Goal: Find contact information: Find contact information

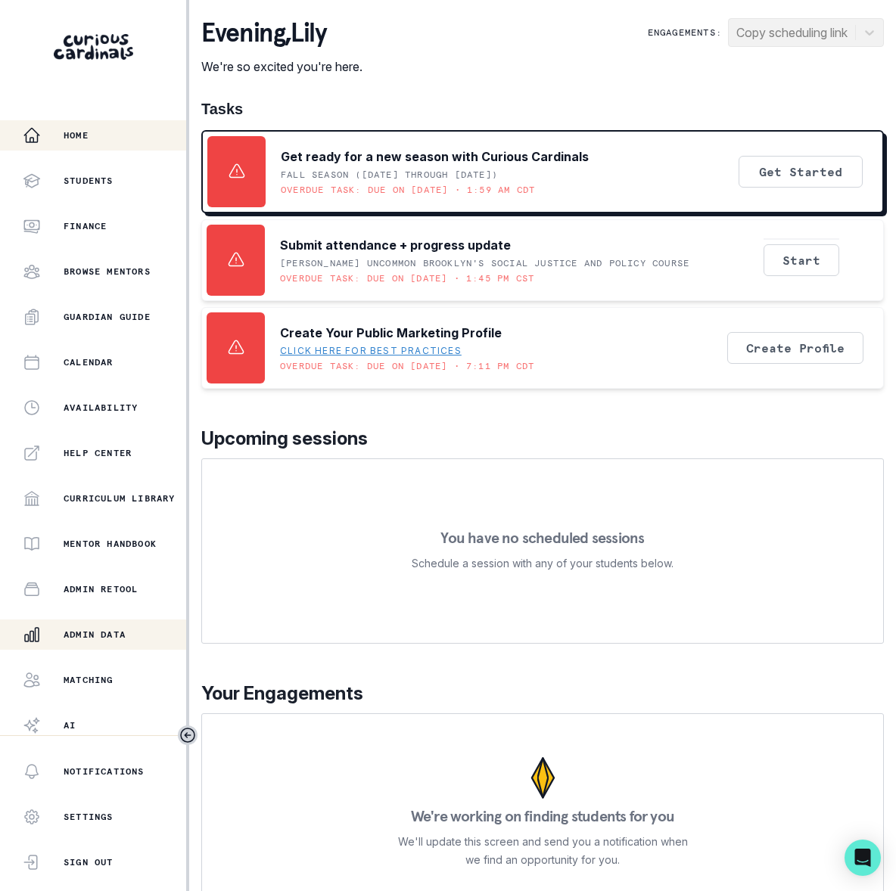
click at [113, 631] on p "Admin Data" at bounding box center [95, 635] width 62 height 12
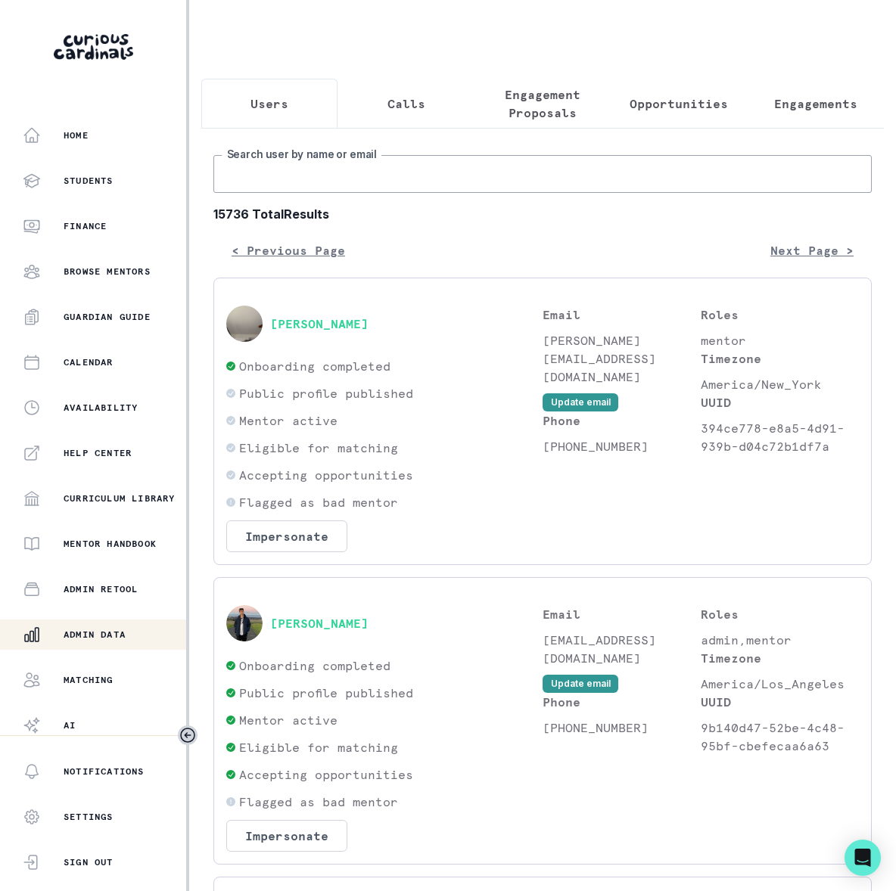
click at [312, 193] on input "Search user by name or email" at bounding box center [542, 174] width 658 height 38
type input "[PERSON_NAME]"
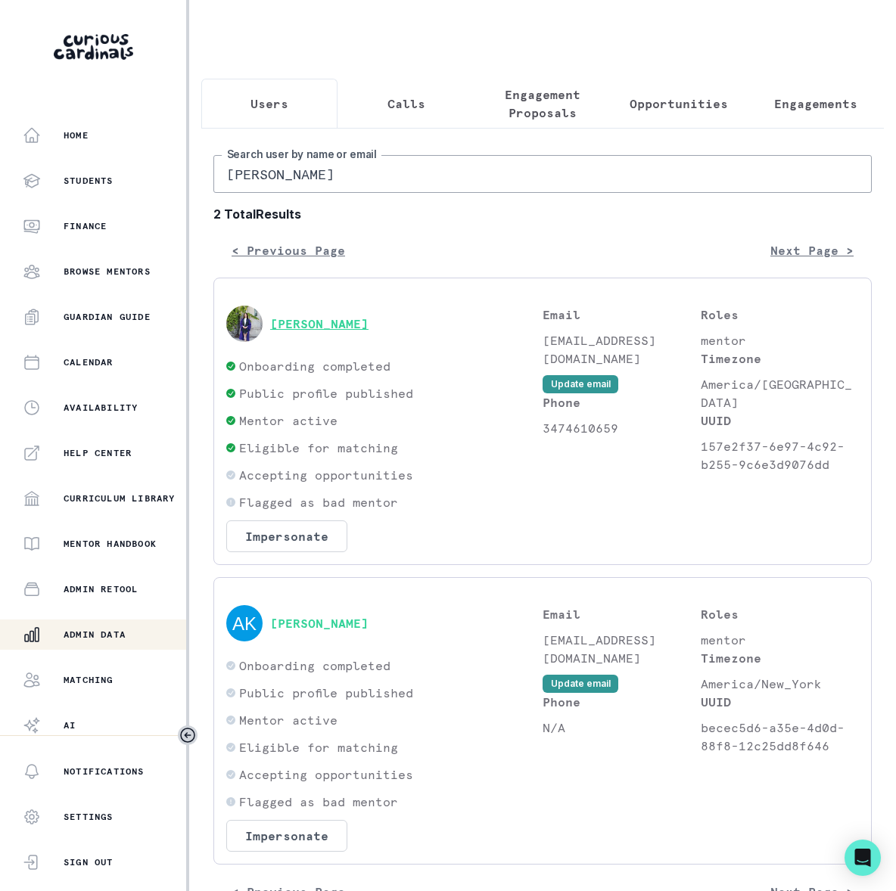
click at [313, 331] on button "[PERSON_NAME]" at bounding box center [319, 323] width 98 height 15
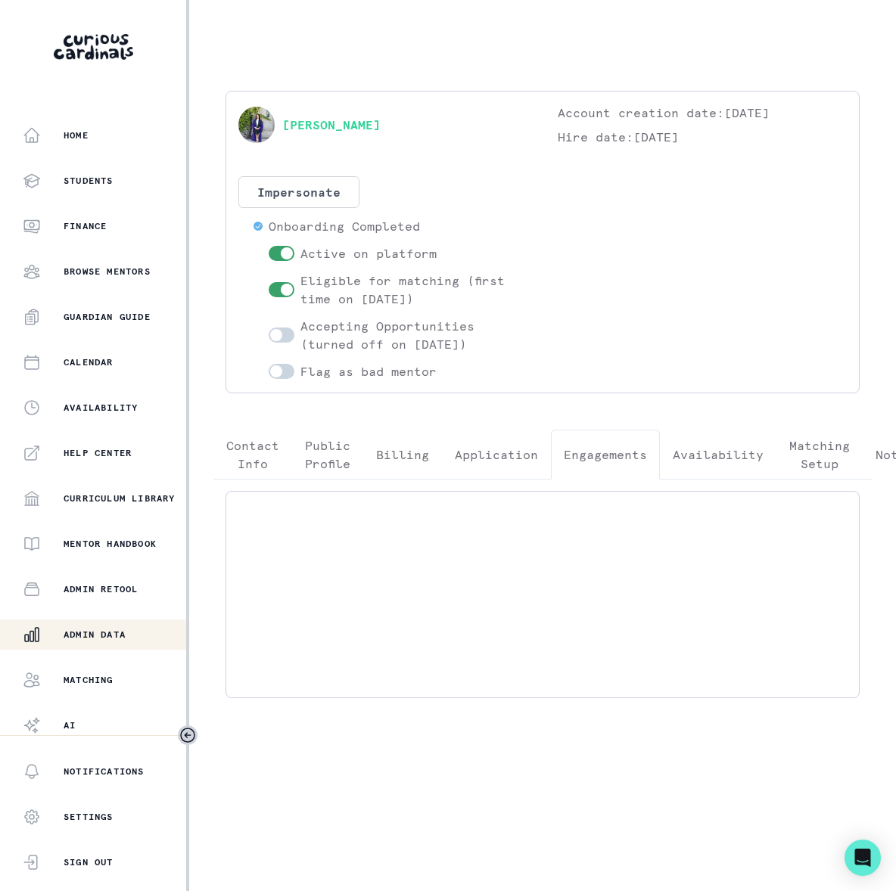
click at [624, 454] on p "Engagements" at bounding box center [605, 455] width 83 height 18
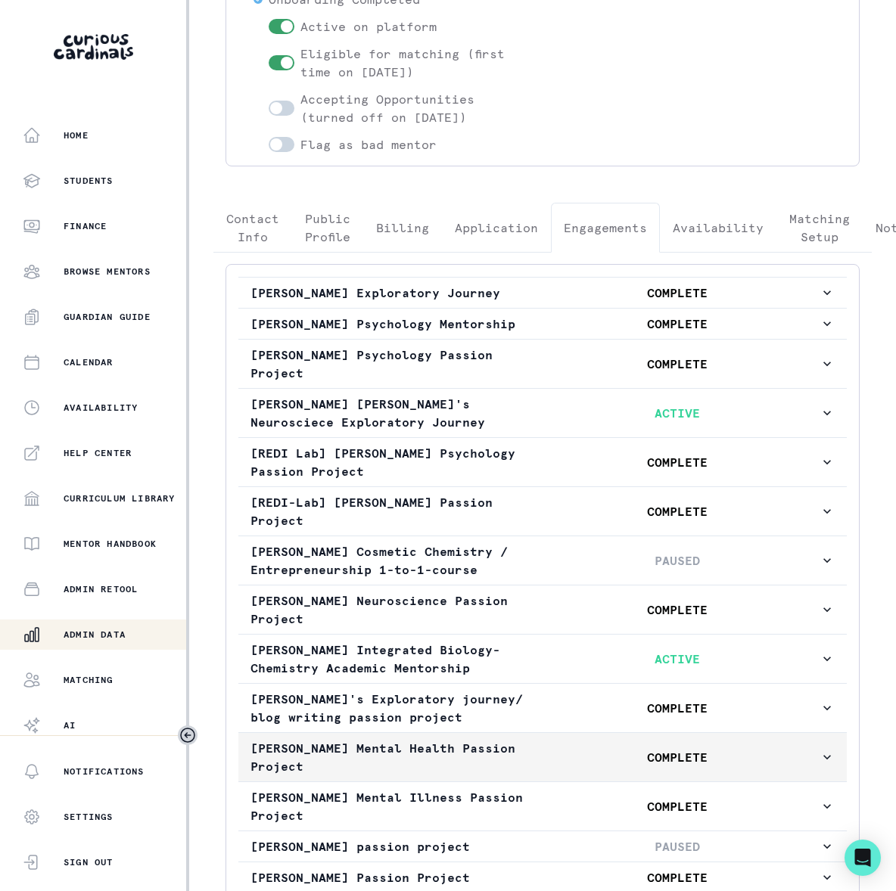
scroll to position [572, 0]
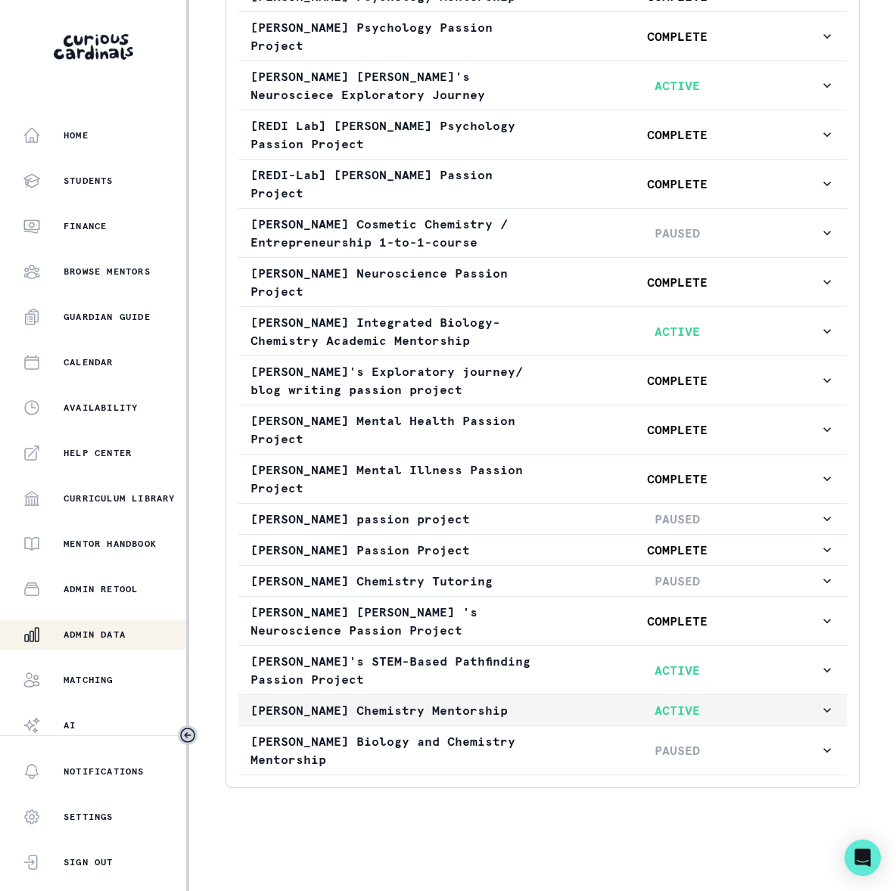
click at [819, 708] on icon "button" at bounding box center [826, 710] width 15 height 15
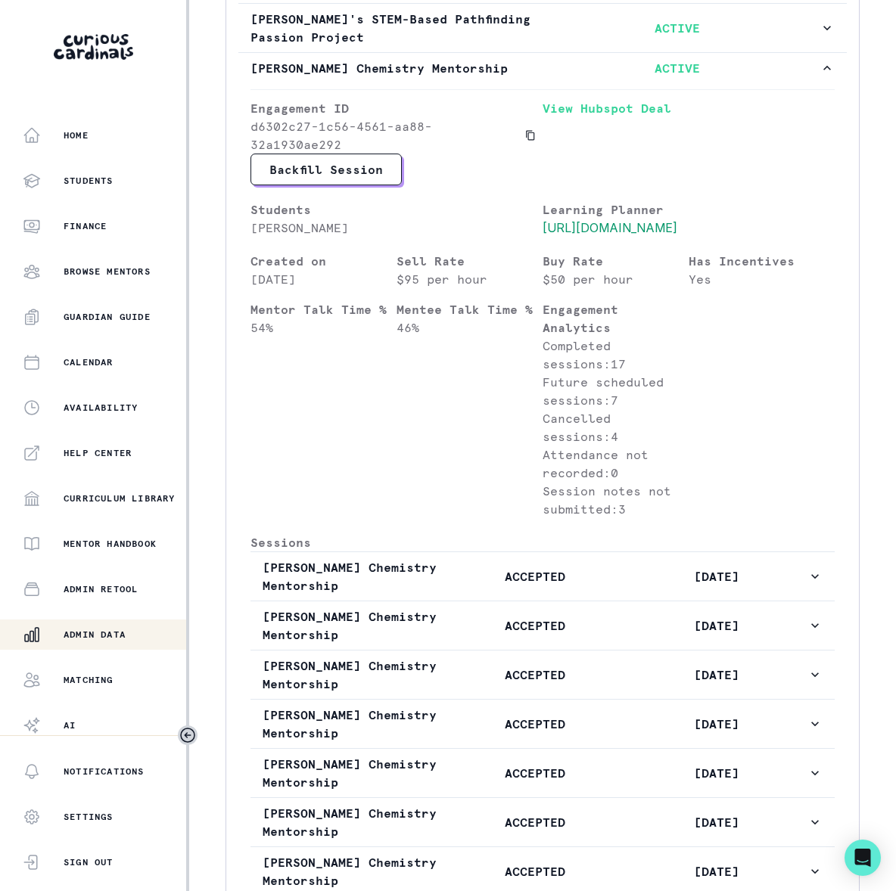
scroll to position [1605, 0]
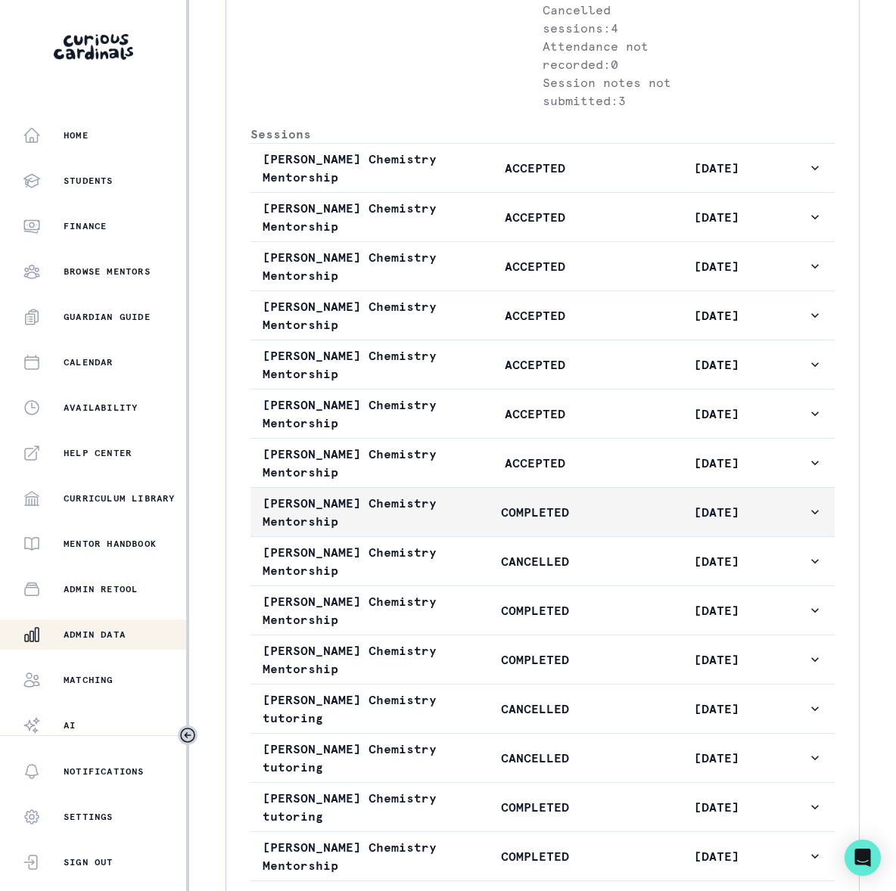
click at [807, 520] on icon "button" at bounding box center [814, 512] width 15 height 15
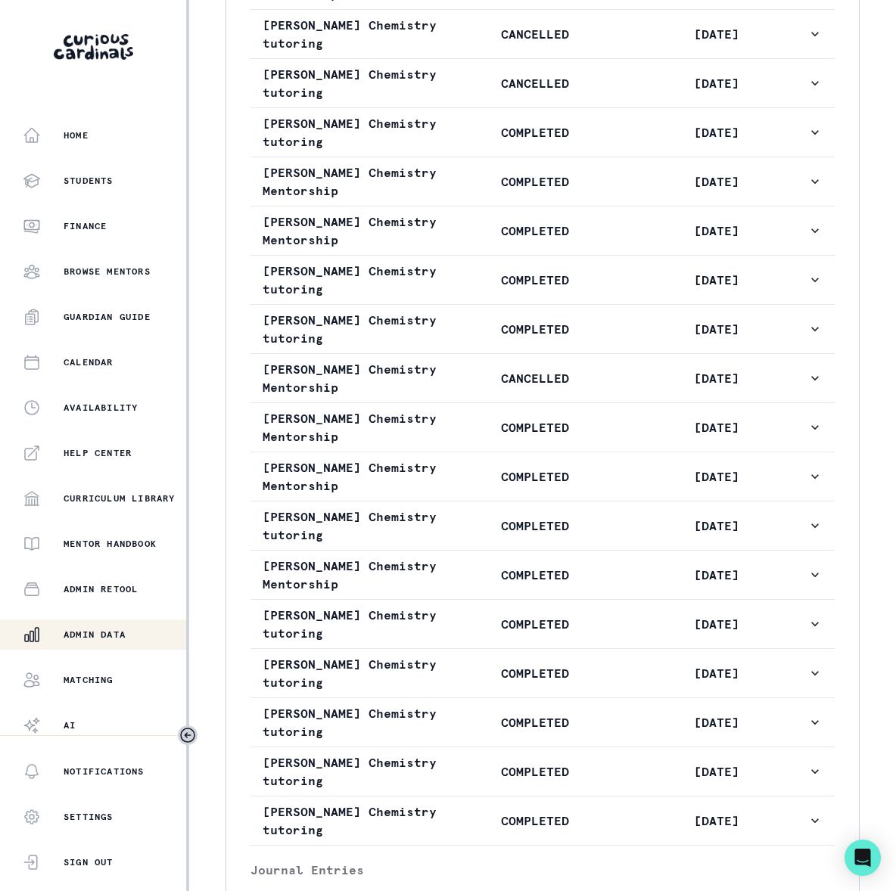
scroll to position [3056, 0]
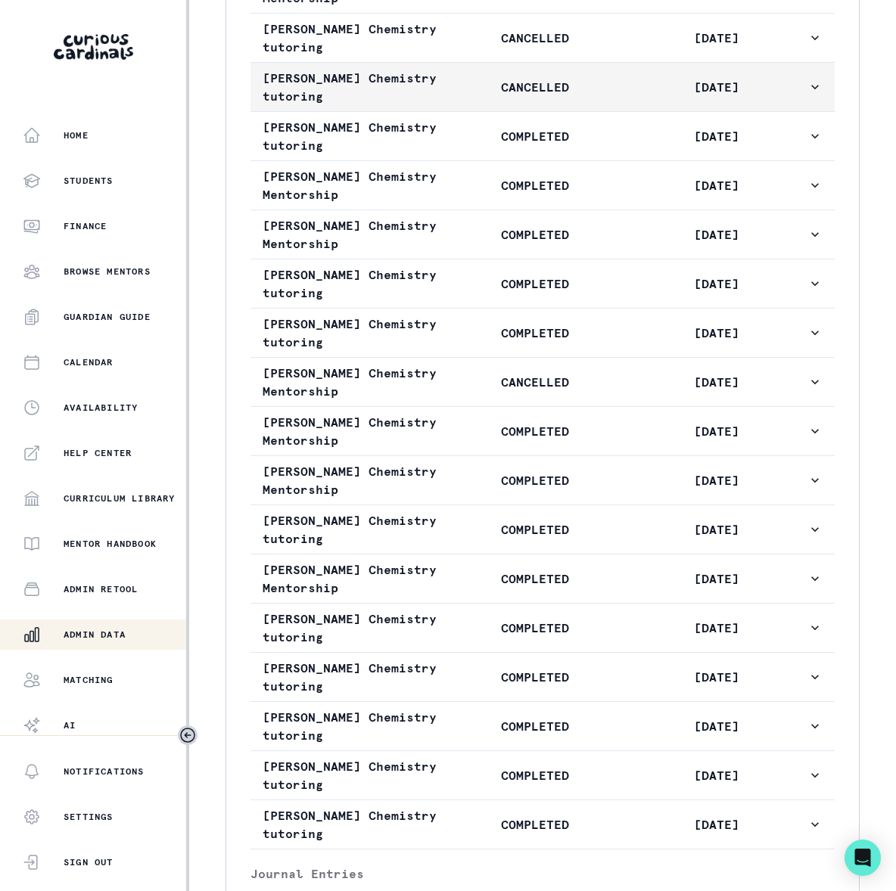
click at [807, 95] on icon "button" at bounding box center [814, 86] width 15 height 15
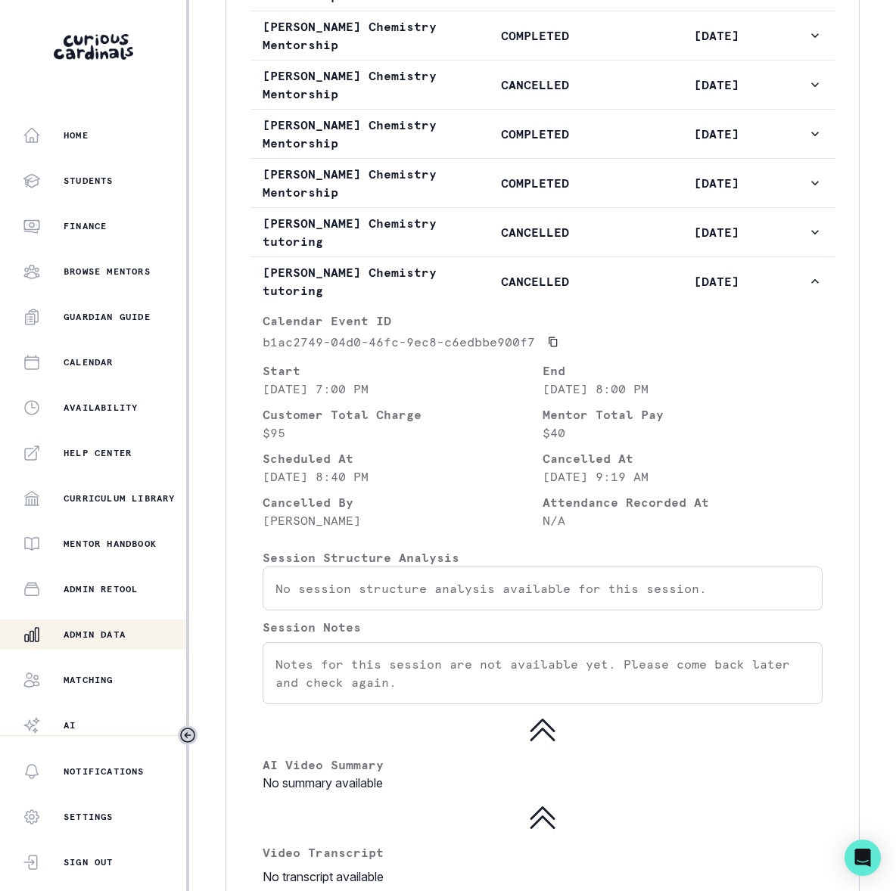
scroll to position [1723, 0]
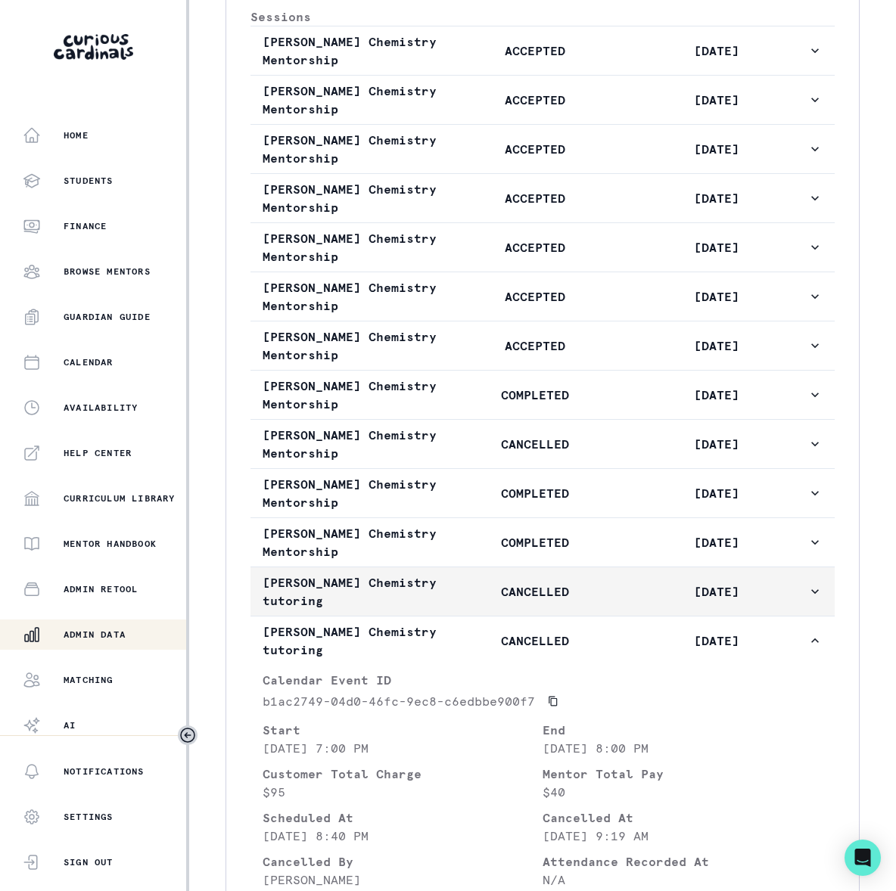
click at [807, 599] on icon "button" at bounding box center [814, 591] width 15 height 15
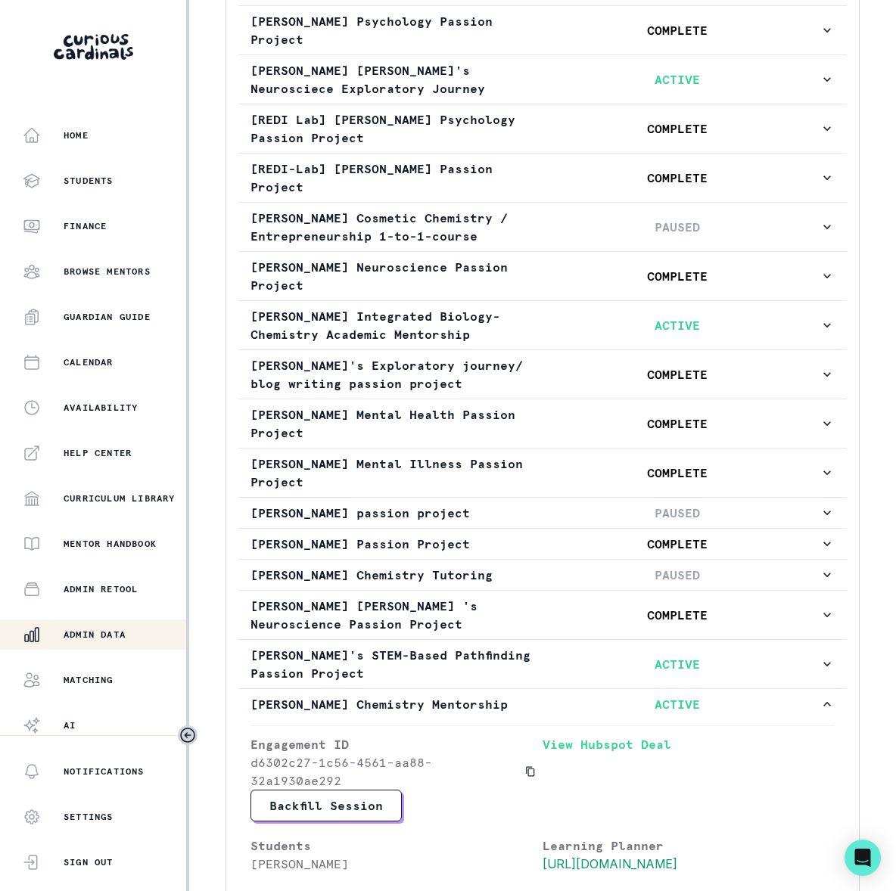
scroll to position [906, 0]
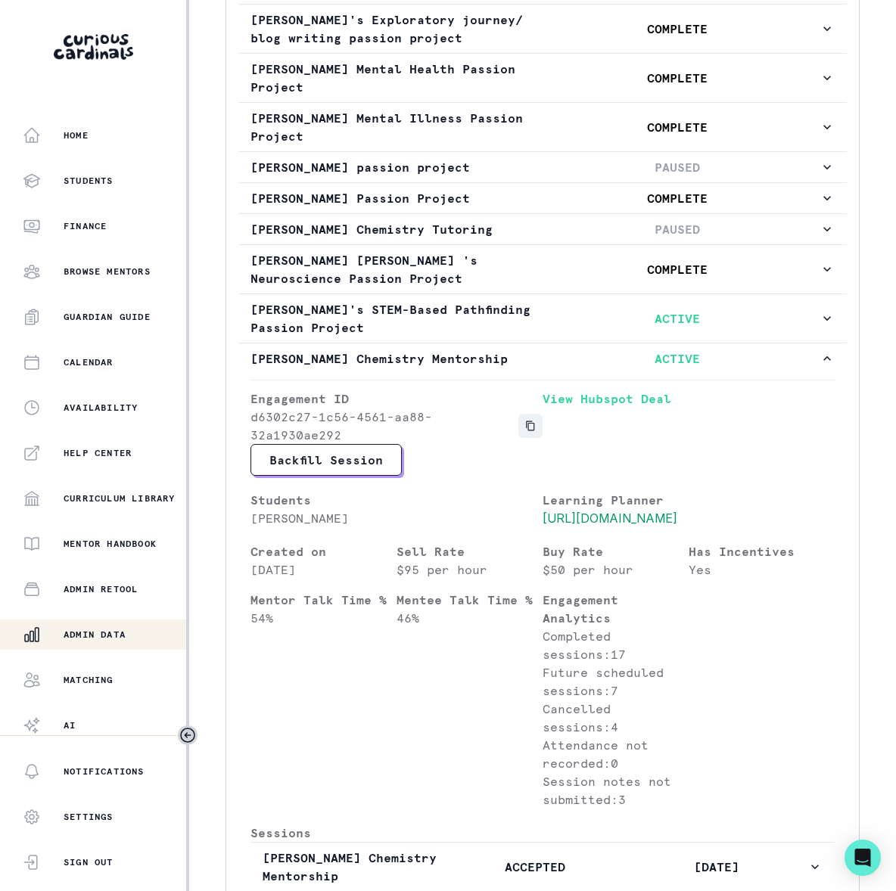
click at [527, 431] on icon "Copied to clipboard" at bounding box center [530, 426] width 8 height 10
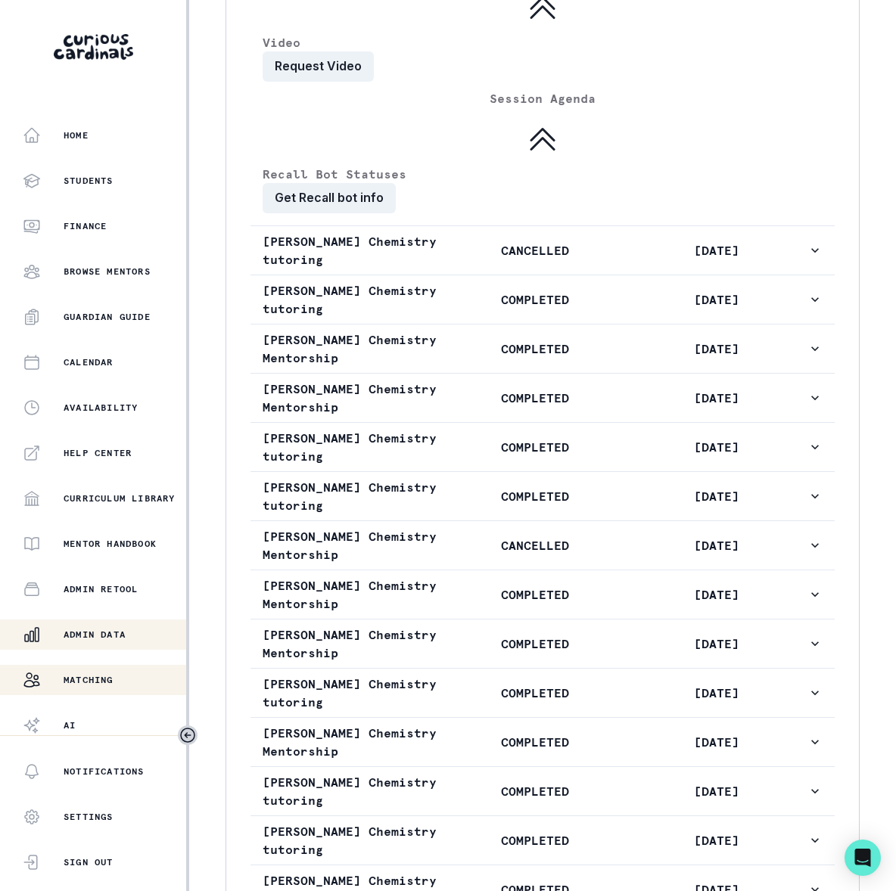
scroll to position [3617, 0]
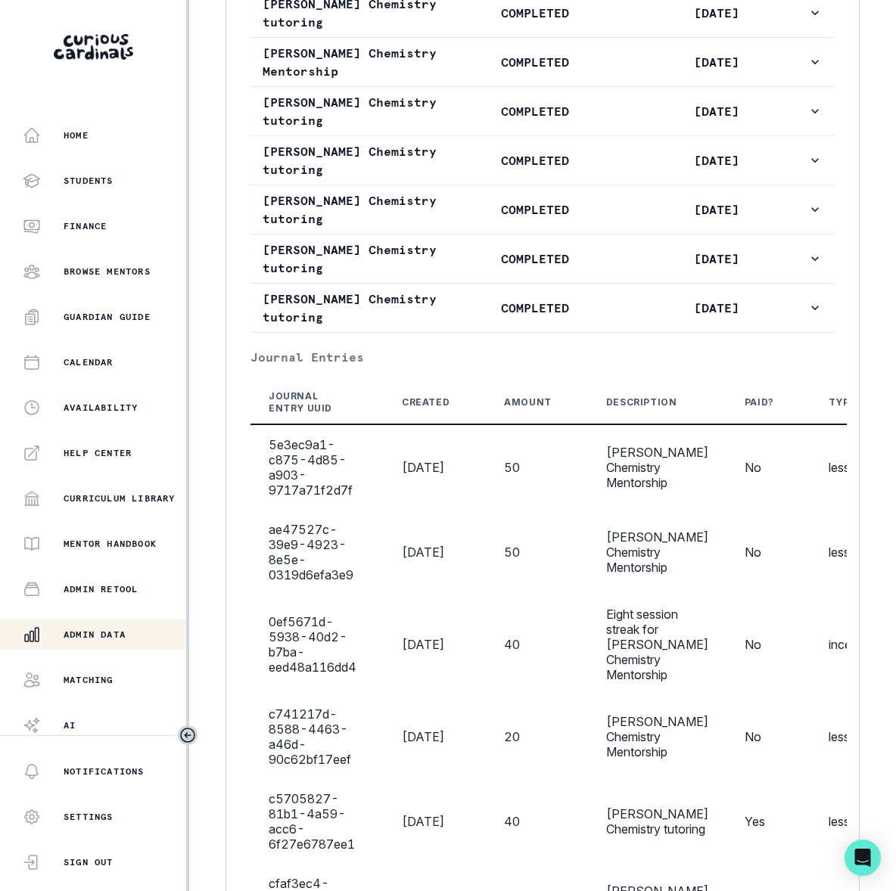
click at [121, 633] on p "Admin Data" at bounding box center [95, 635] width 62 height 12
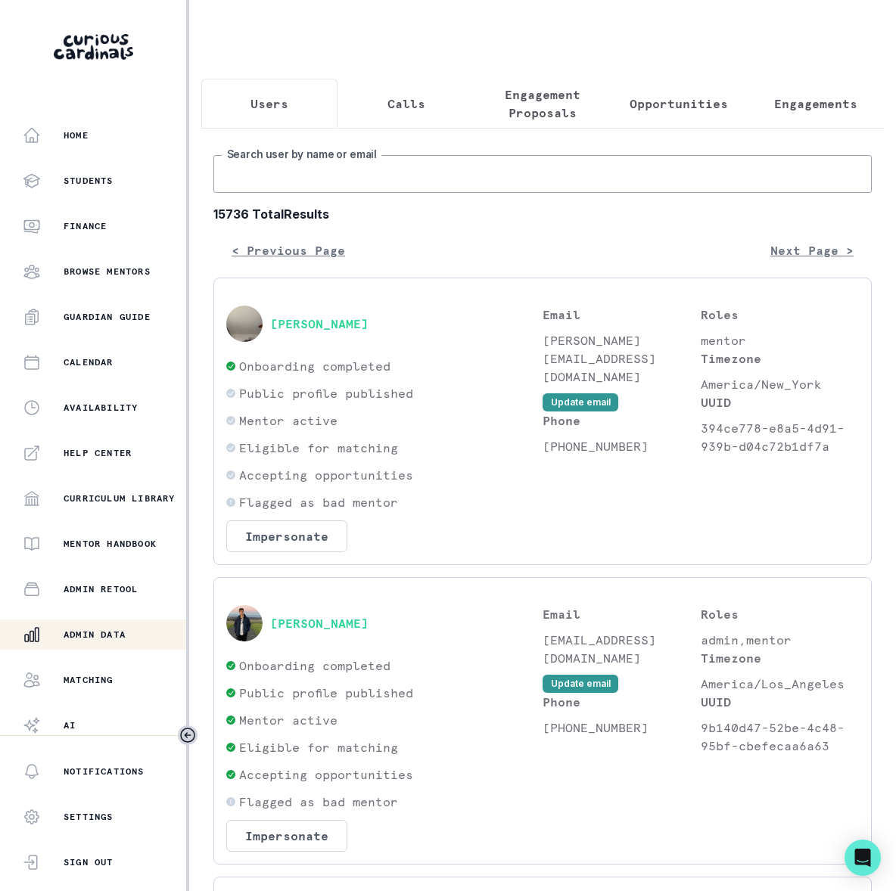
click at [321, 193] on input "Search user by name or email" at bounding box center [542, 174] width 658 height 38
type input "[PERSON_NAME]"
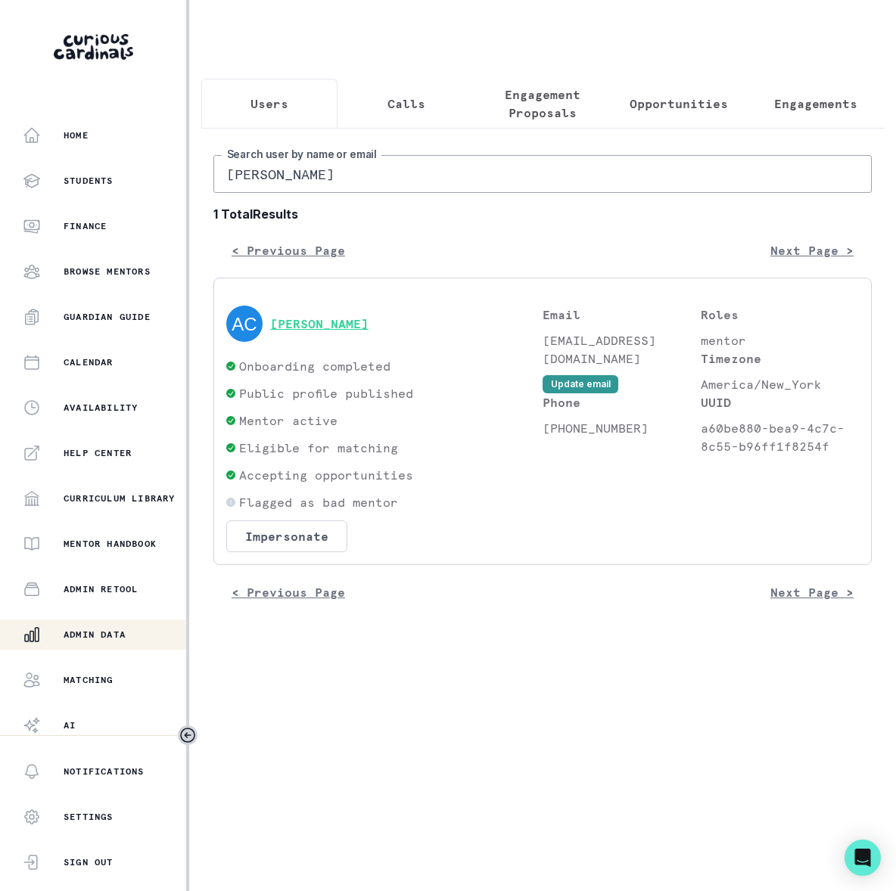
click at [348, 331] on button "[PERSON_NAME]" at bounding box center [319, 323] width 98 height 15
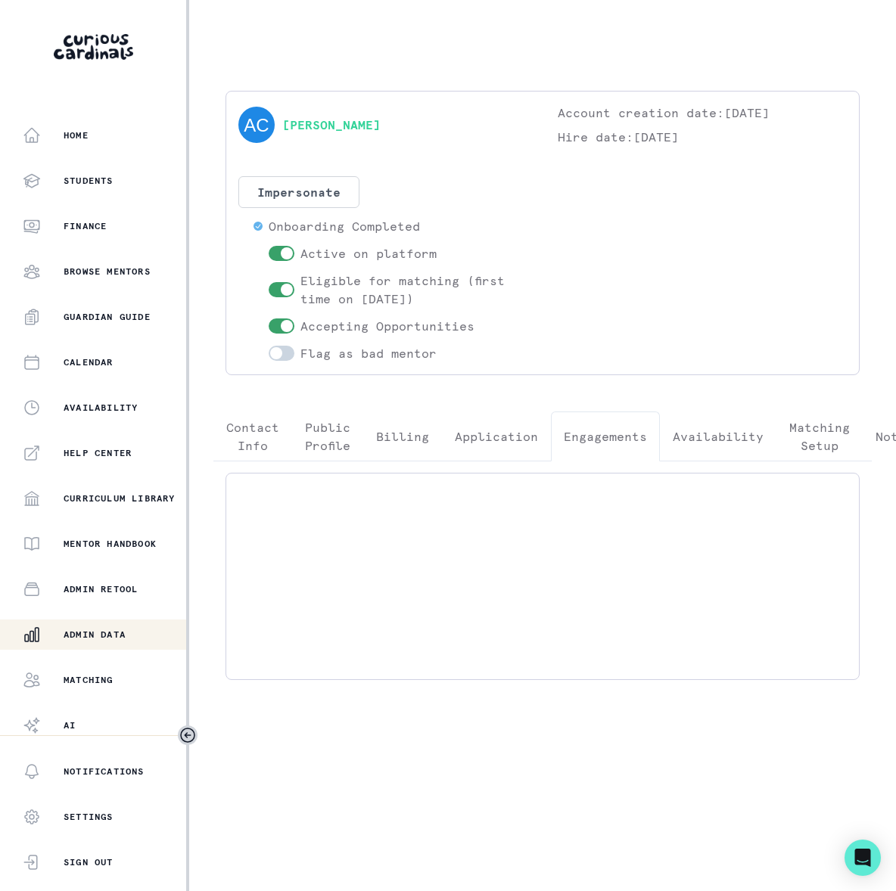
click at [603, 434] on p "Engagements" at bounding box center [605, 436] width 83 height 18
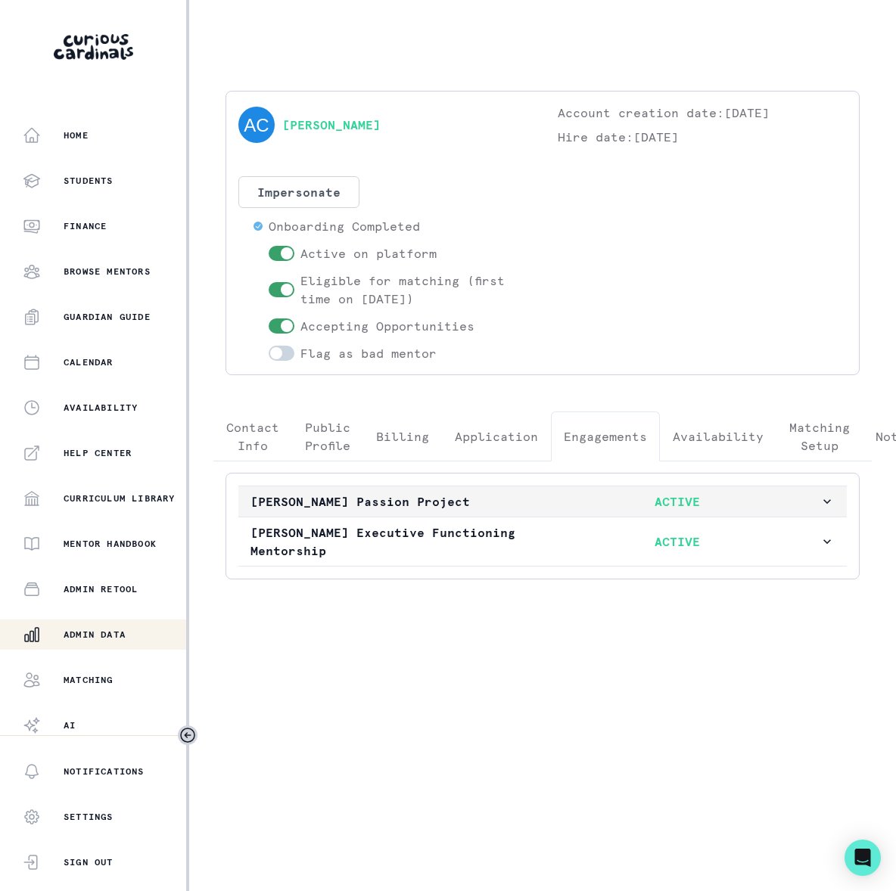
click at [830, 503] on icon "button" at bounding box center [826, 501] width 15 height 15
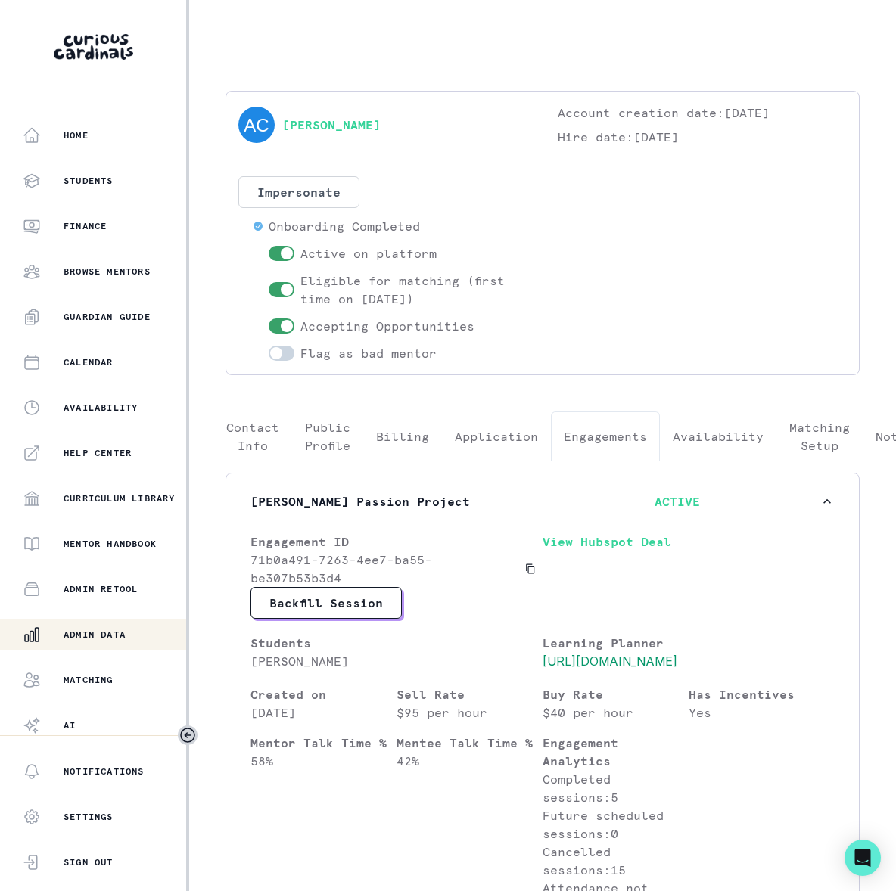
click at [318, 430] on p "Public Profile" at bounding box center [327, 436] width 45 height 36
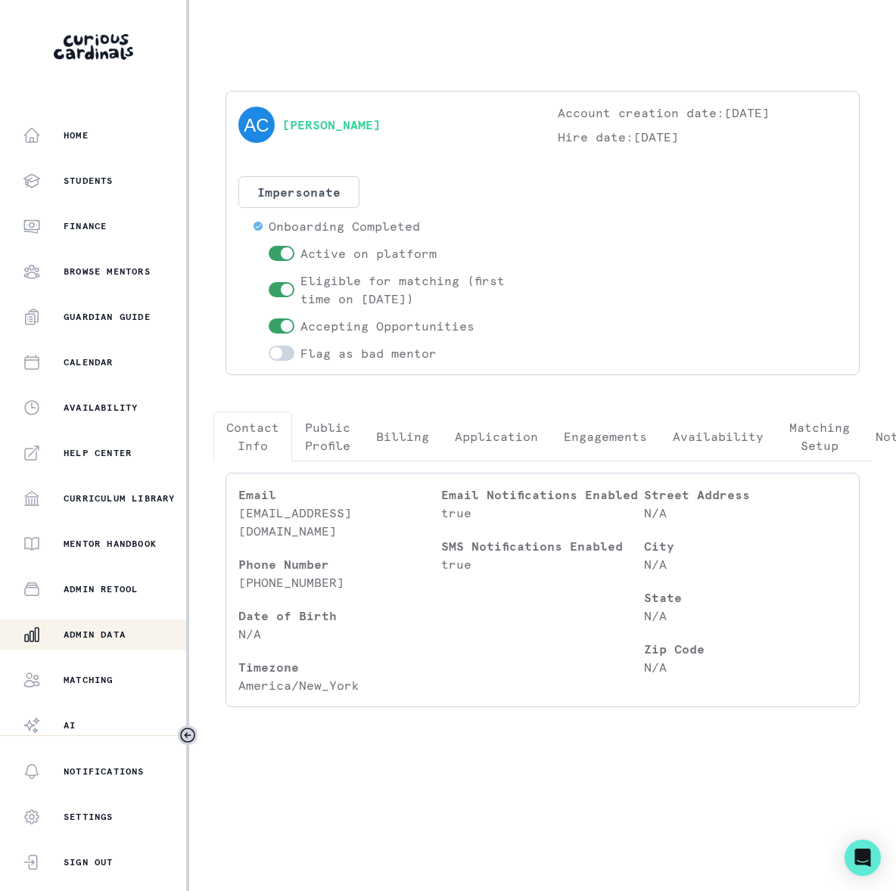
click at [253, 436] on p "Contact Info" at bounding box center [252, 436] width 53 height 36
drag, startPoint x: 367, startPoint y: 511, endPoint x: 240, endPoint y: 518, distance: 127.3
click at [240, 518] on p "[EMAIL_ADDRESS][DOMAIN_NAME]" at bounding box center [339, 522] width 203 height 36
copy p "[EMAIL_ADDRESS][DOMAIN_NAME]"
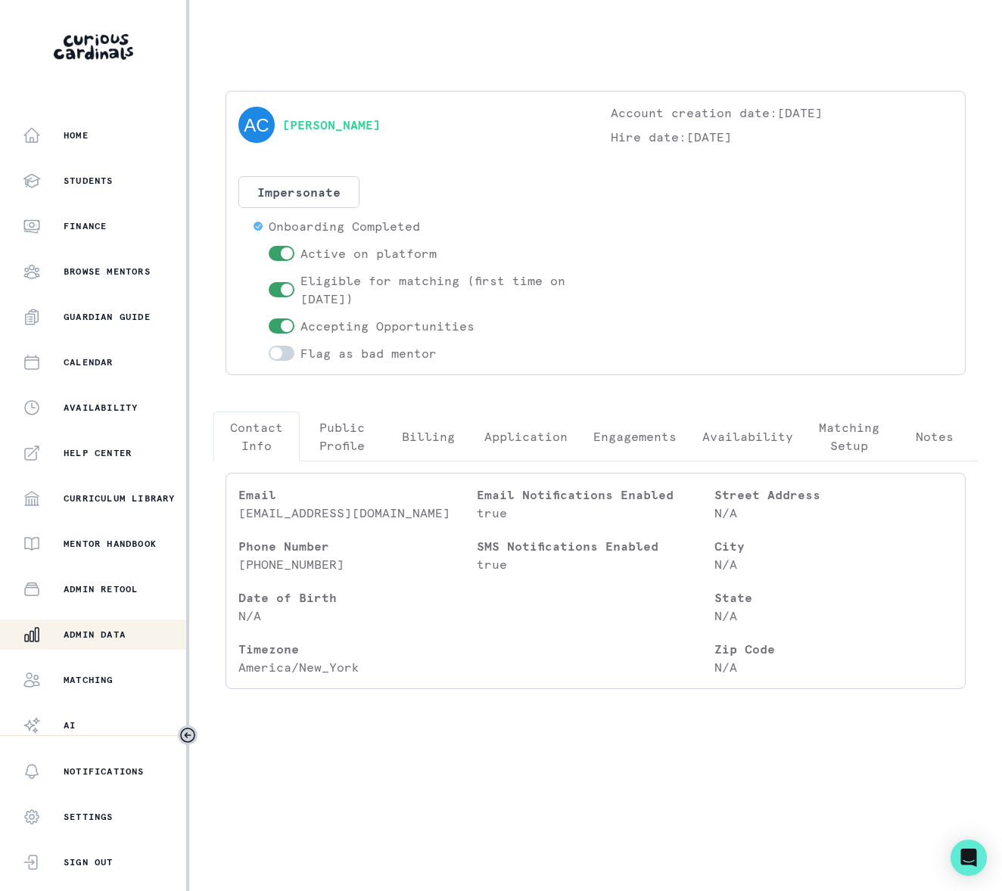
click at [399, 522] on p "[EMAIL_ADDRESS][DOMAIN_NAME]" at bounding box center [357, 513] width 238 height 18
drag, startPoint x: 382, startPoint y: 513, endPoint x: 221, endPoint y: 513, distance: 161.1
click at [221, 513] on div "Email [EMAIL_ADDRESS][DOMAIN_NAME] Phone Number [PHONE_NUMBER] Date of Birth N/…" at bounding box center [595, 581] width 764 height 241
copy p "[EMAIL_ADDRESS][DOMAIN_NAME]"
click at [315, 189] on button "Impersonate" at bounding box center [298, 192] width 121 height 32
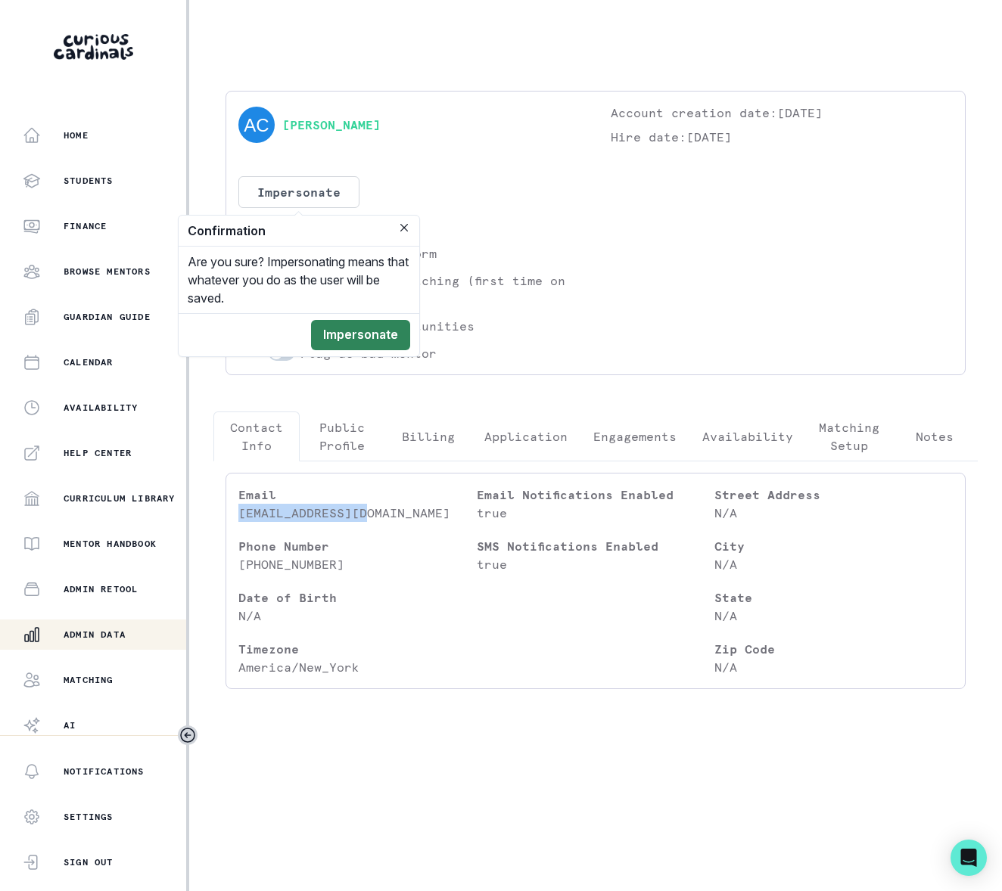
click at [360, 340] on button "Impersonate" at bounding box center [360, 335] width 99 height 30
